Goal: Information Seeking & Learning: Understand process/instructions

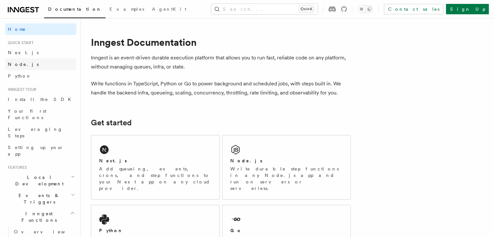
click at [19, 69] on link "Node.js" at bounding box center [40, 64] width 71 height 12
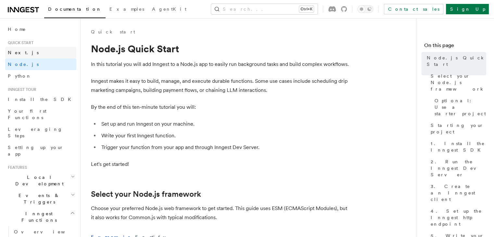
click at [17, 53] on span "Next.js" at bounding box center [23, 52] width 31 height 5
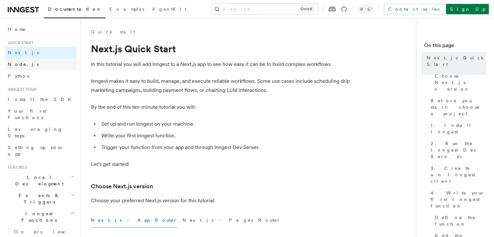
click at [18, 63] on span "Node.js" at bounding box center [23, 64] width 31 height 5
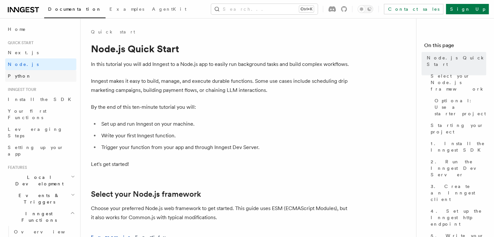
click at [17, 73] on span "Python" at bounding box center [20, 75] width 24 height 5
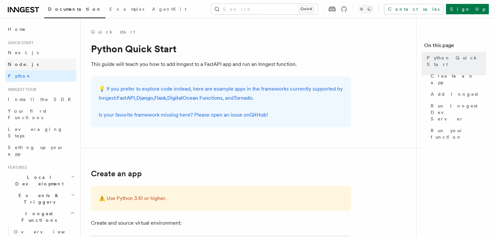
click at [22, 65] on span "Node.js" at bounding box center [23, 64] width 31 height 5
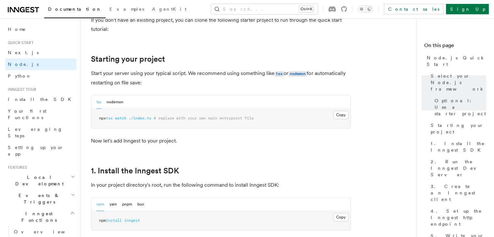
scroll to position [295, 0]
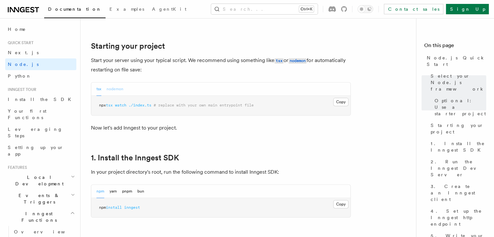
click at [117, 91] on button "nodemon" at bounding box center [114, 88] width 17 height 13
click at [98, 90] on button "tsx" at bounding box center [98, 88] width 5 height 13
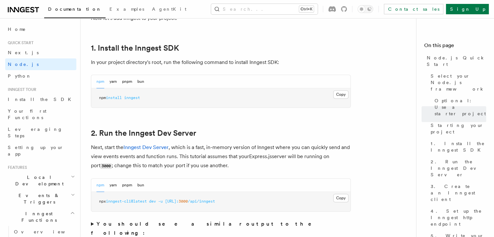
scroll to position [393, 0]
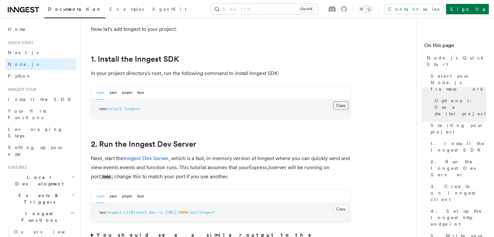
click at [337, 107] on button "Copy Copied" at bounding box center [340, 105] width 15 height 8
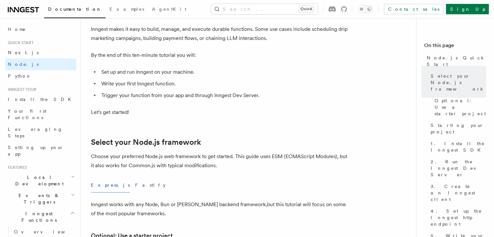
scroll to position [0, 0]
